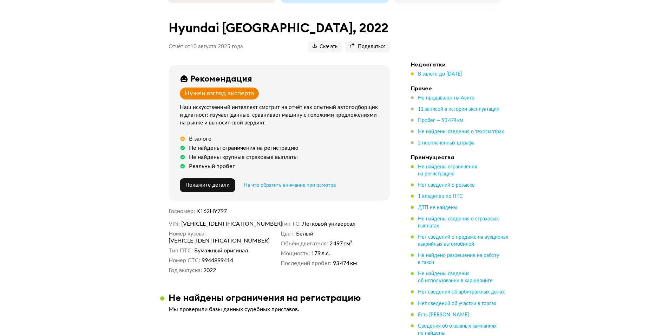
scroll to position [70, 0]
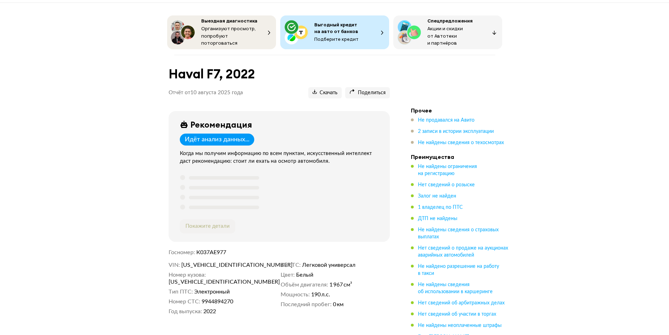
scroll to position [35, 0]
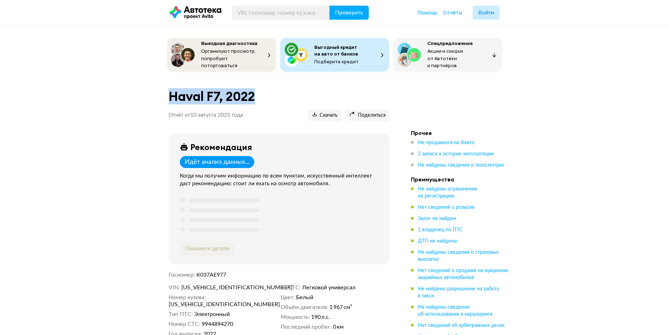
drag, startPoint x: 169, startPoint y: 95, endPoint x: 254, endPoint y: 96, distance: 84.7
click at [254, 96] on h1 "Haval F7, 2022" at bounding box center [279, 96] width 221 height 15
copy h1 "Haval F7, 2022"
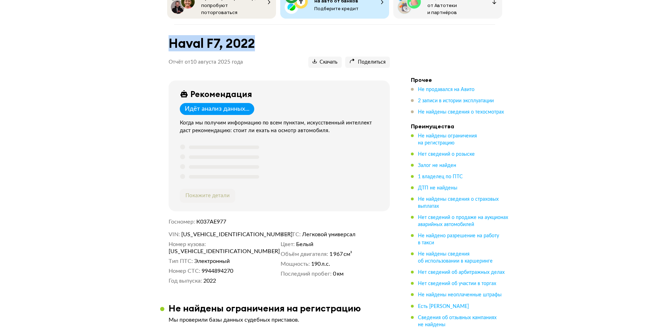
scroll to position [176, 0]
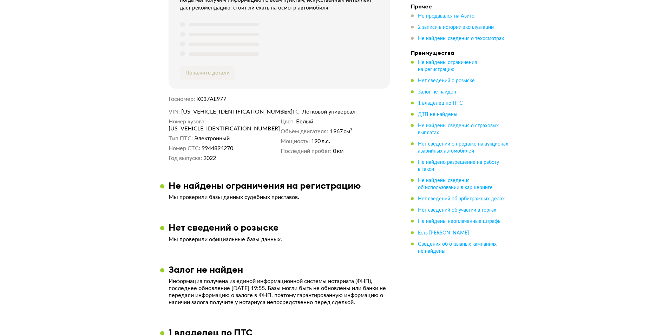
click at [231, 108] on span "XZGFF06A0NA325940" at bounding box center [221, 111] width 81 height 7
copy span "XZGFF06A0NA325940"
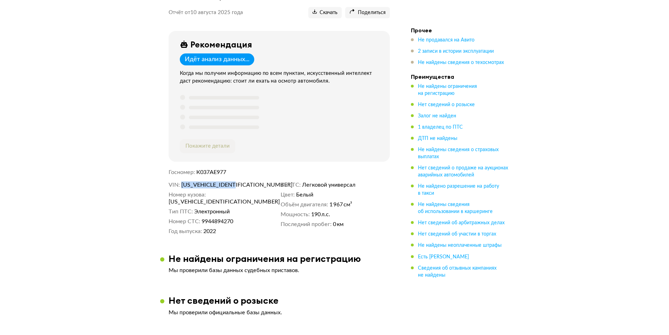
scroll to position [0, 0]
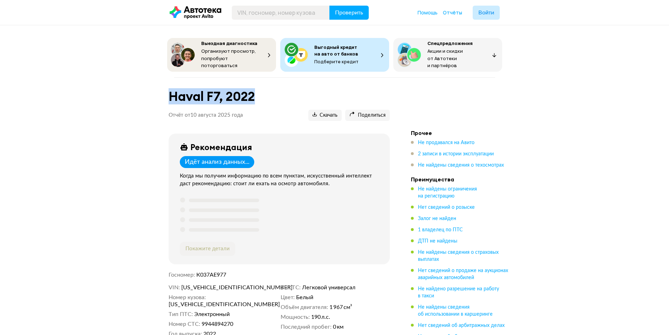
drag, startPoint x: 171, startPoint y: 93, endPoint x: 254, endPoint y: 93, distance: 82.9
click at [254, 93] on h1 "Haval F7, 2022" at bounding box center [279, 96] width 221 height 15
copy h1 "Haval F7, 2022"
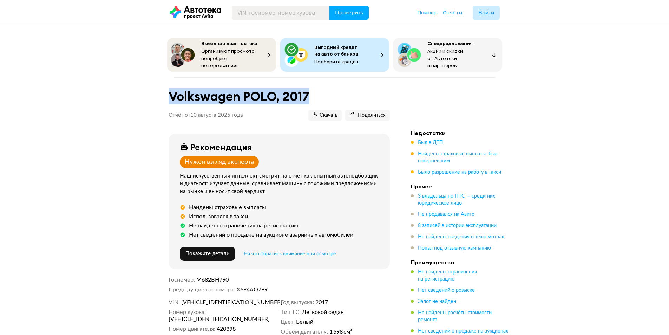
drag, startPoint x: 171, startPoint y: 95, endPoint x: 309, endPoint y: 100, distance: 138.2
click at [309, 100] on h1 "Volkswagen POLO, 2017" at bounding box center [279, 96] width 221 height 15
copy h1 "Volkswagen POLO, 2017"
